Goal: Check status: Check status

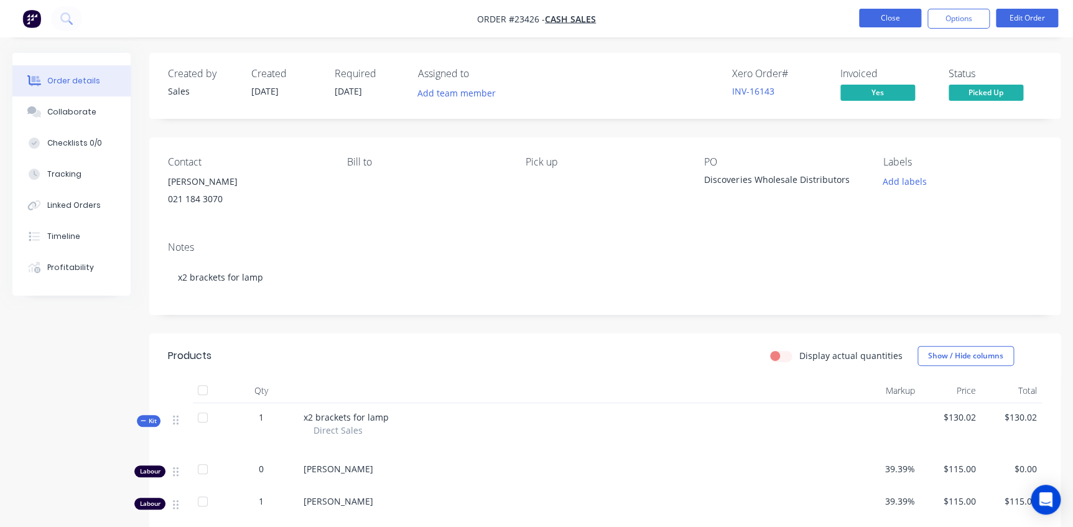
click at [895, 16] on button "Close" at bounding box center [890, 18] width 62 height 19
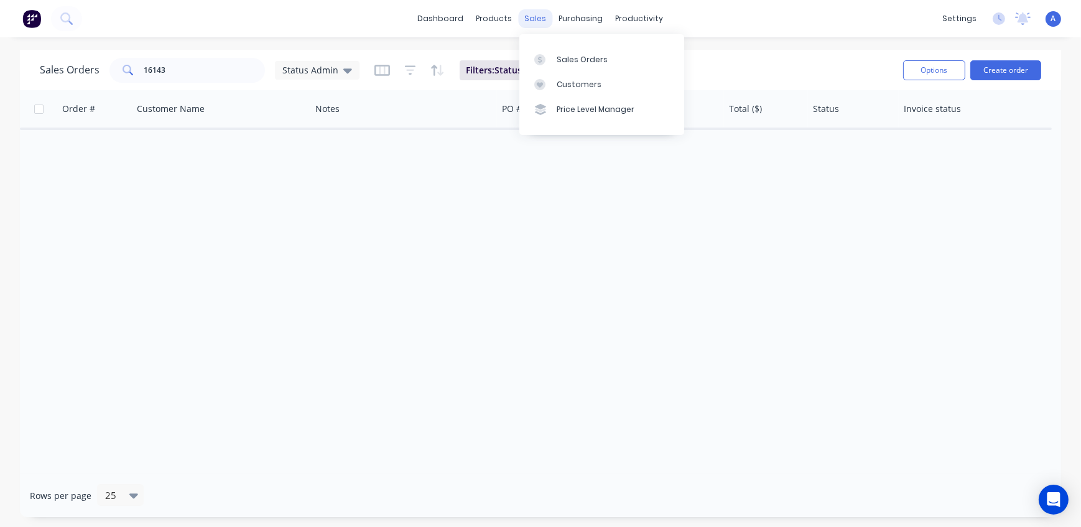
click at [540, 15] on div "sales" at bounding box center [536, 18] width 34 height 19
click at [580, 63] on div "Sales Orders" at bounding box center [582, 59] width 51 height 11
drag, startPoint x: 217, startPoint y: 72, endPoint x: -26, endPoint y: 67, distance: 242.7
click at [0, 67] on html "dashboard products sales purchasing productivity dashboard products Product Cat…" at bounding box center [540, 263] width 1081 height 527
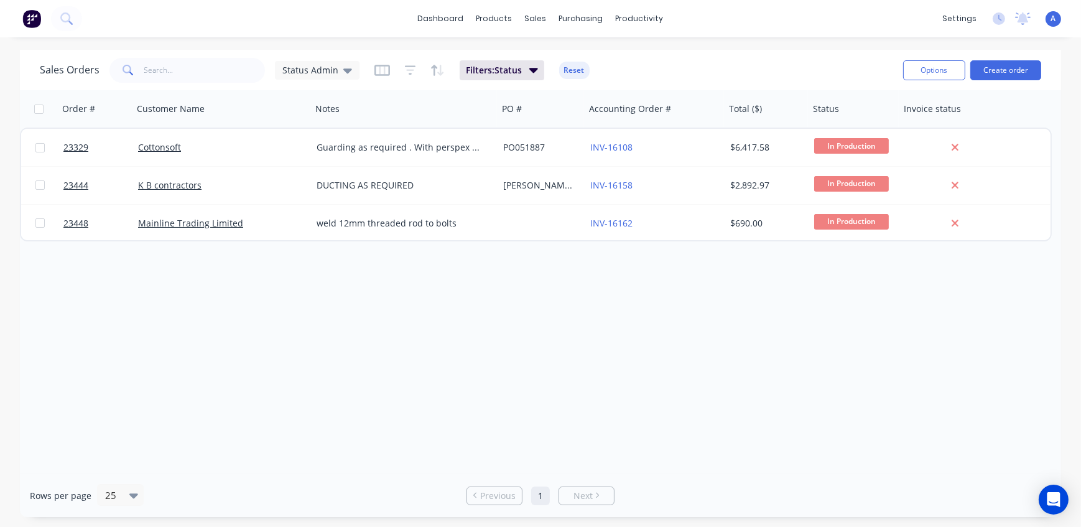
click at [690, 72] on div "Sales Orders Status Admin Filters: Status Reset" at bounding box center [467, 70] width 854 height 30
click at [310, 69] on span "Status Admin" at bounding box center [310, 69] width 56 height 13
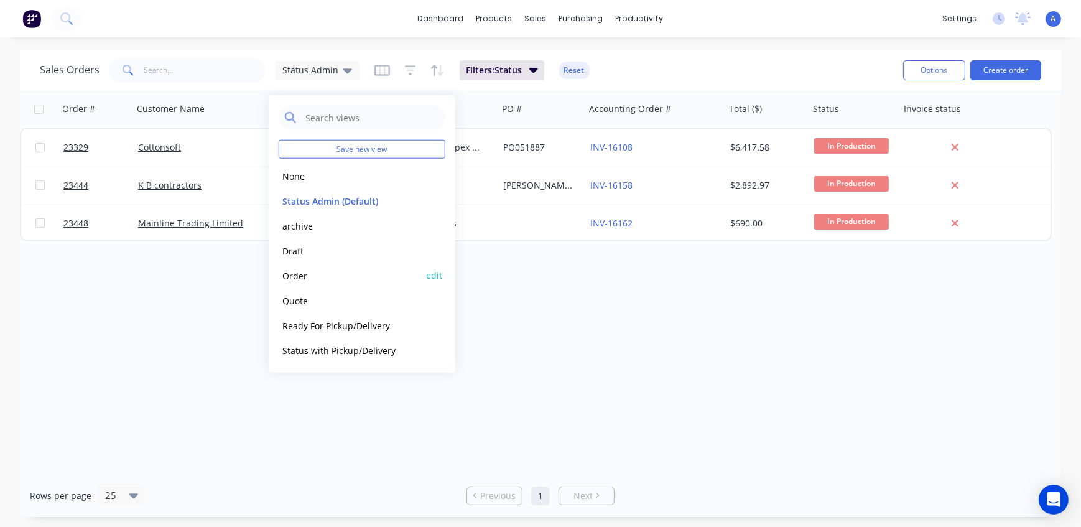
click at [294, 274] on button "Order" at bounding box center [350, 275] width 142 height 14
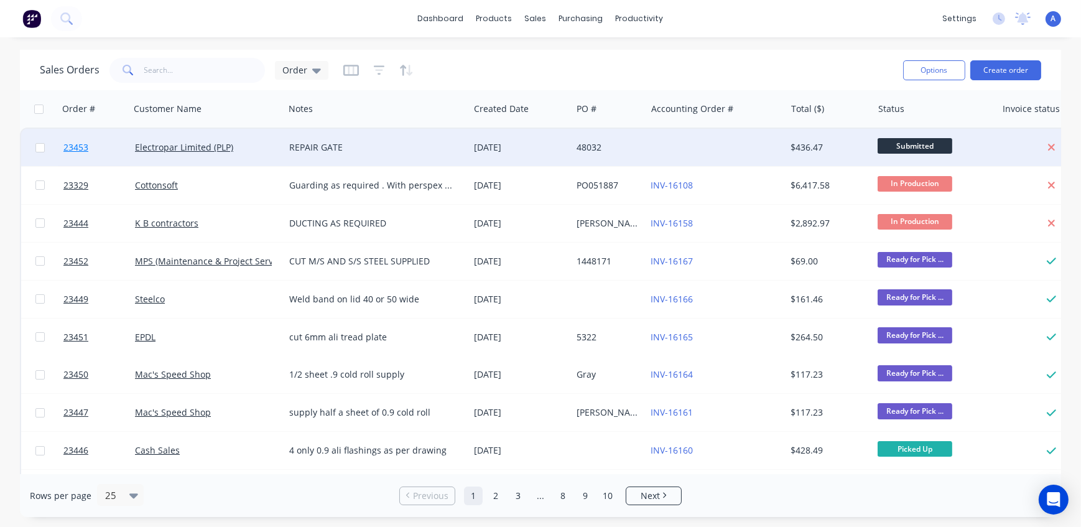
click at [70, 149] on span "23453" at bounding box center [75, 147] width 25 height 12
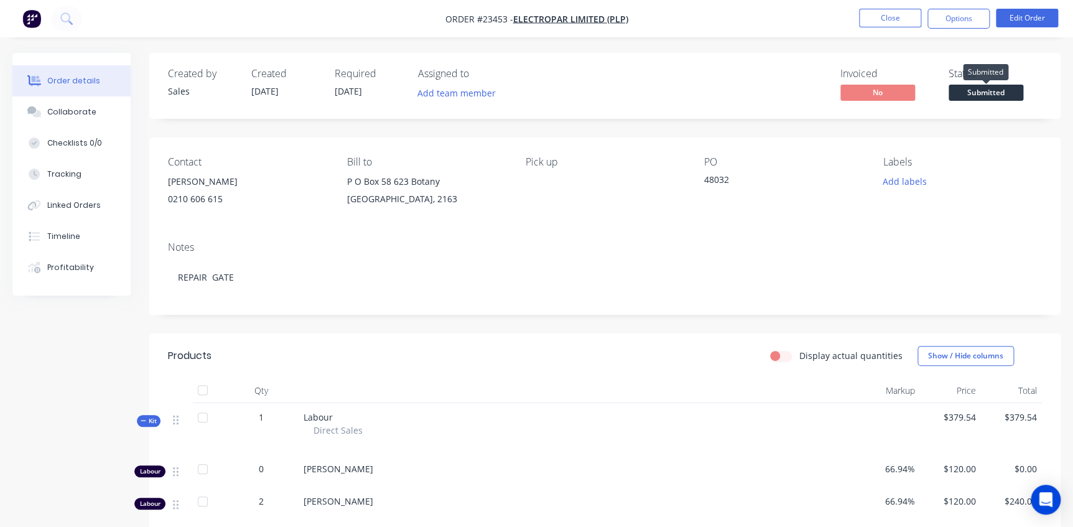
click at [989, 93] on span "Submitted" at bounding box center [986, 93] width 75 height 16
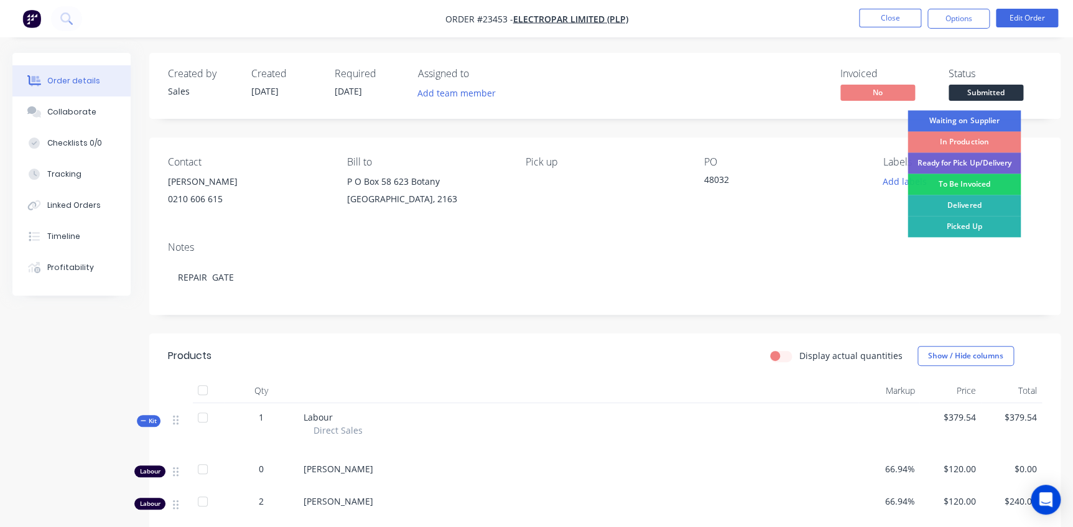
click at [961, 140] on div "In Production" at bounding box center [964, 141] width 113 height 21
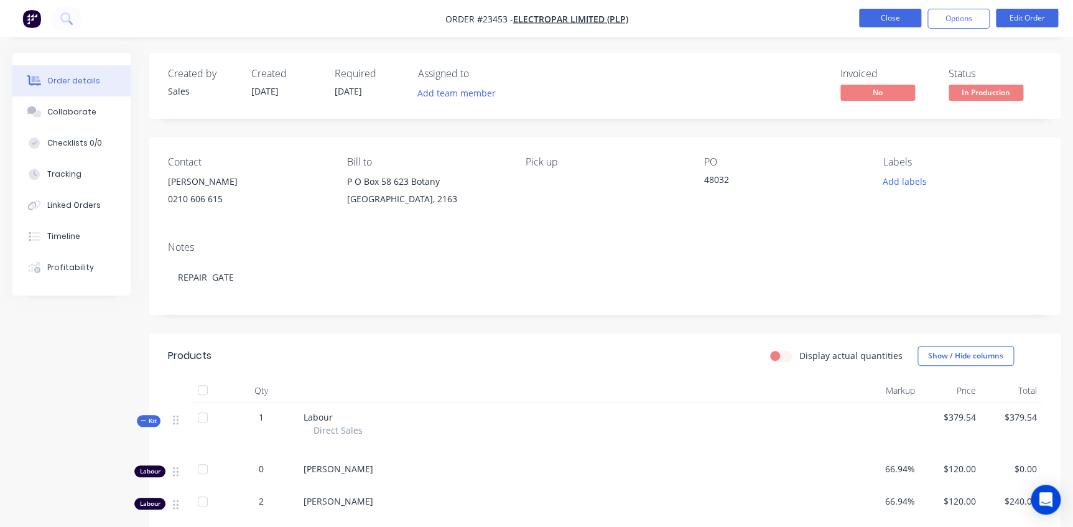
click at [897, 19] on button "Close" at bounding box center [890, 18] width 62 height 19
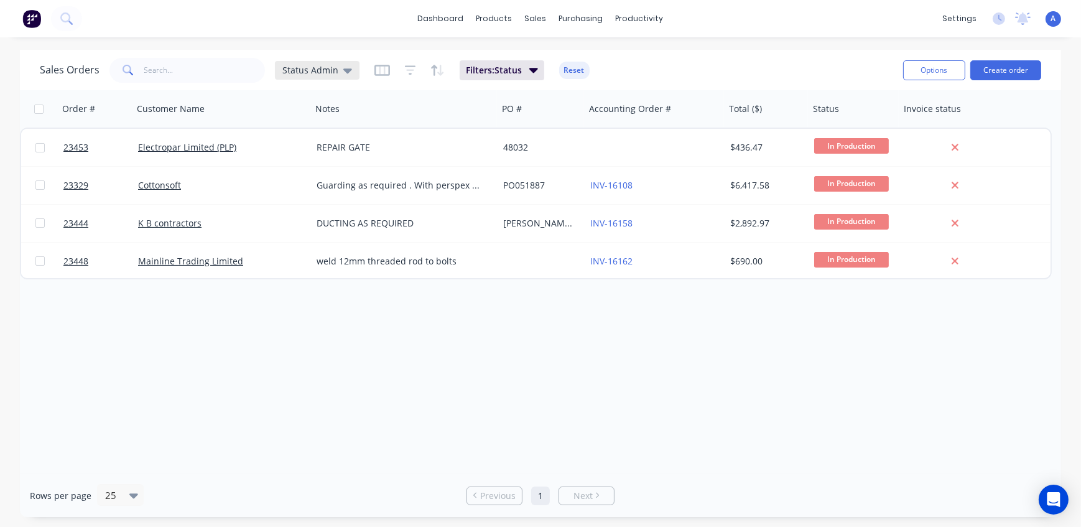
click at [304, 67] on span "Status Admin" at bounding box center [310, 69] width 56 height 13
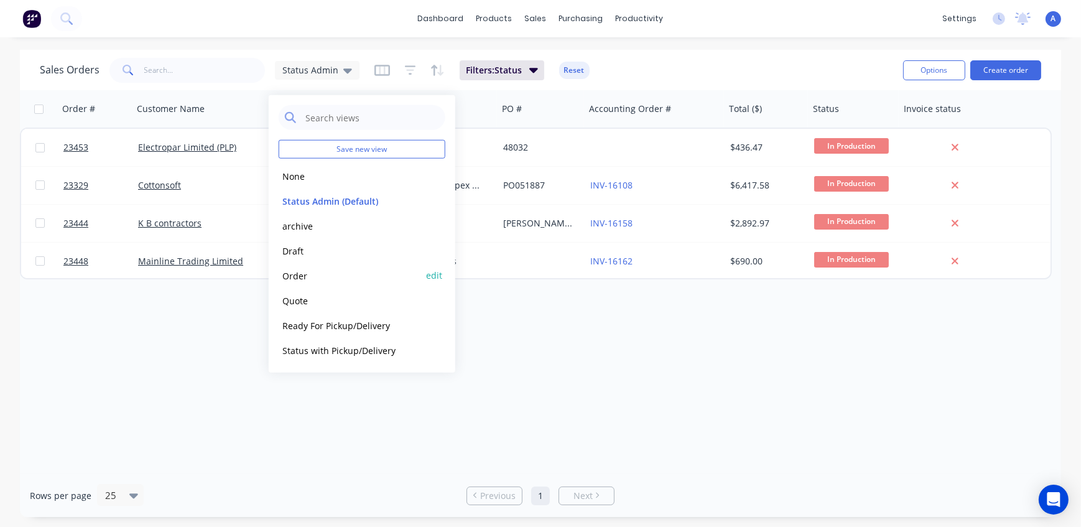
click at [306, 274] on button "Order" at bounding box center [350, 275] width 142 height 14
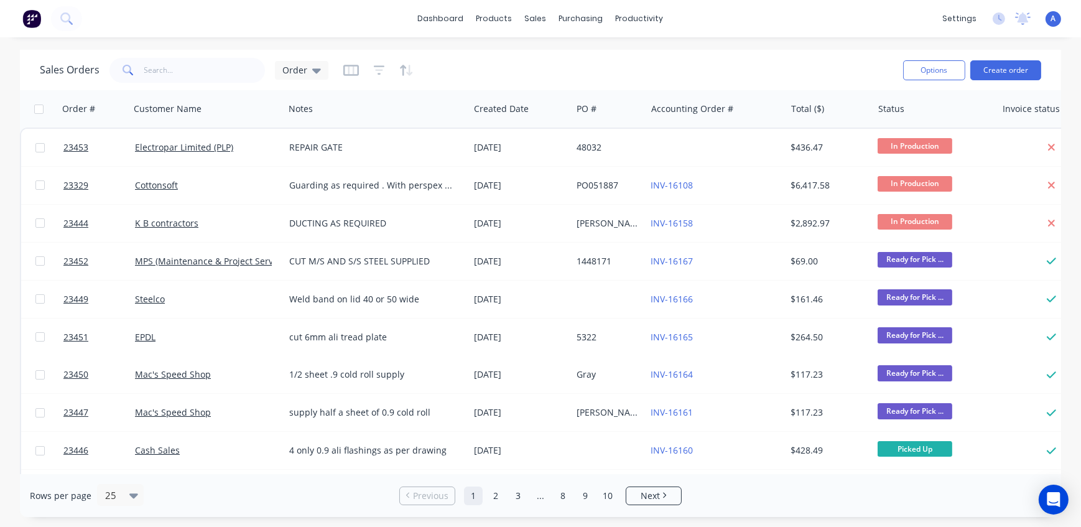
click at [545, 77] on div "Sales Orders Order" at bounding box center [467, 70] width 854 height 30
click at [590, 70] on div "Sales Orders Order" at bounding box center [467, 70] width 854 height 30
click at [496, 17] on div "products" at bounding box center [494, 18] width 49 height 19
click at [294, 70] on span "Order" at bounding box center [294, 69] width 25 height 13
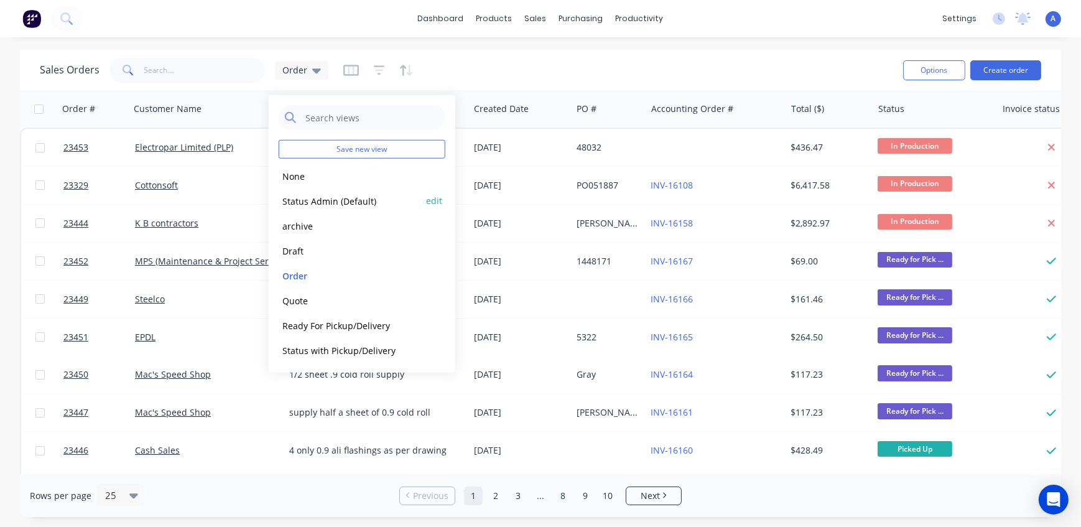
click at [304, 203] on button "Status Admin (Default)" at bounding box center [350, 200] width 142 height 14
